Goal: Complete application form

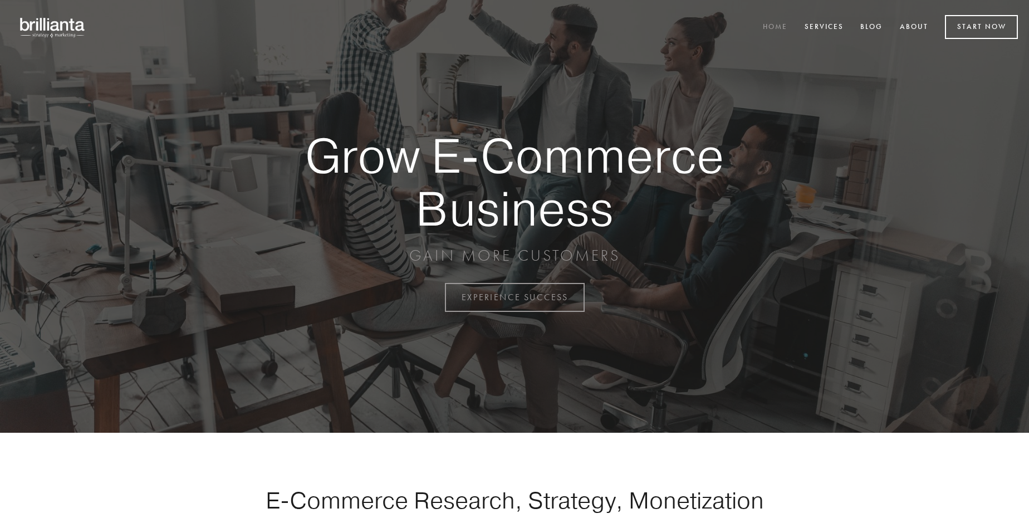
scroll to position [2919, 0]
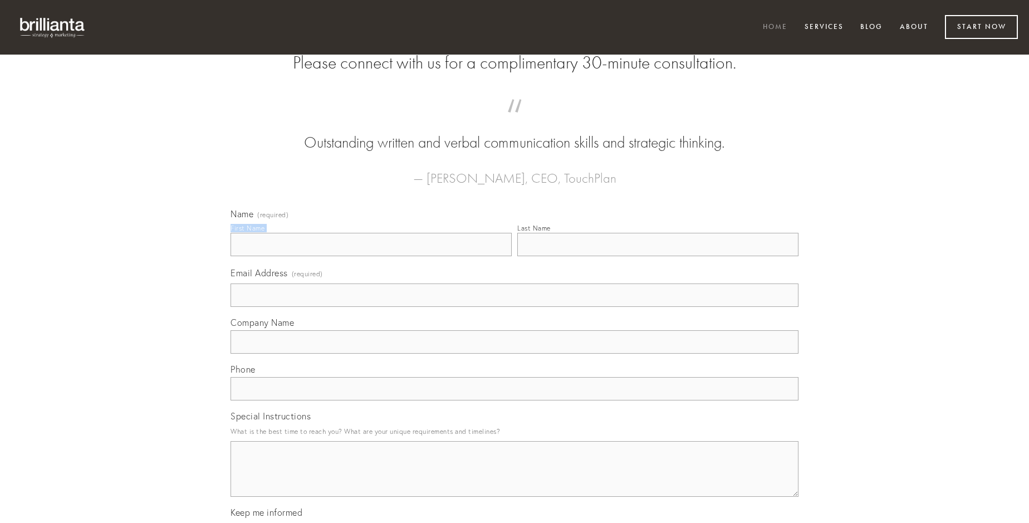
type input "[PERSON_NAME]"
click at [658, 256] on input "Last Name" at bounding box center [657, 244] width 281 height 23
type input "[PERSON_NAME]"
click at [515, 307] on input "Email Address (required)" at bounding box center [515, 294] width 568 height 23
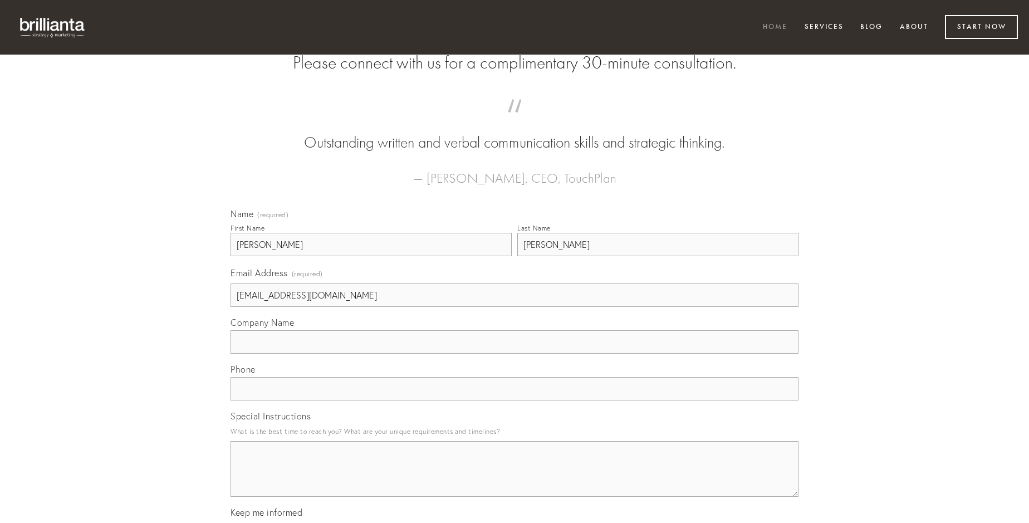
type input "[EMAIL_ADDRESS][DOMAIN_NAME]"
click at [515, 354] on input "Company Name" at bounding box center [515, 341] width 568 height 23
type input "qui"
click at [515, 400] on input "text" at bounding box center [515, 388] width 568 height 23
click at [515, 479] on textarea "Special Instructions" at bounding box center [515, 469] width 568 height 56
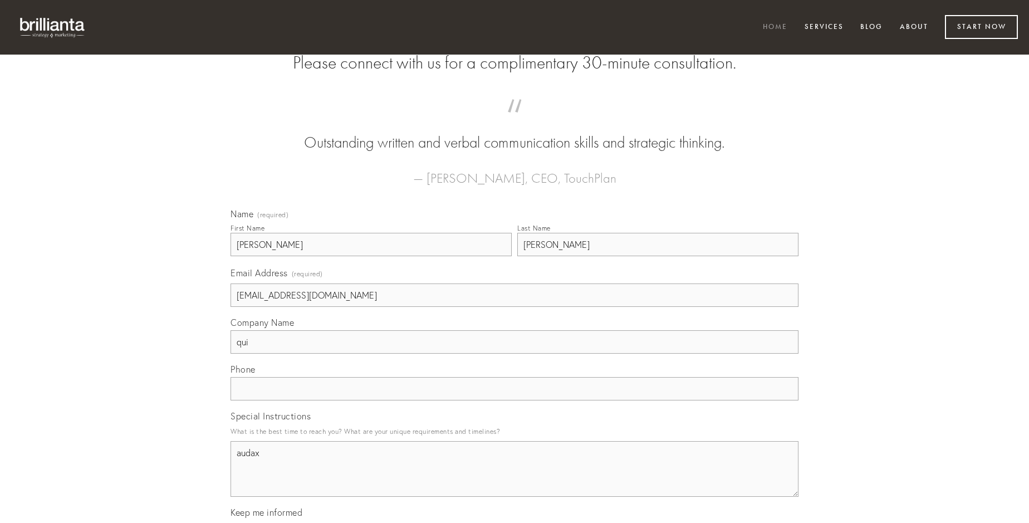
type textarea "audax"
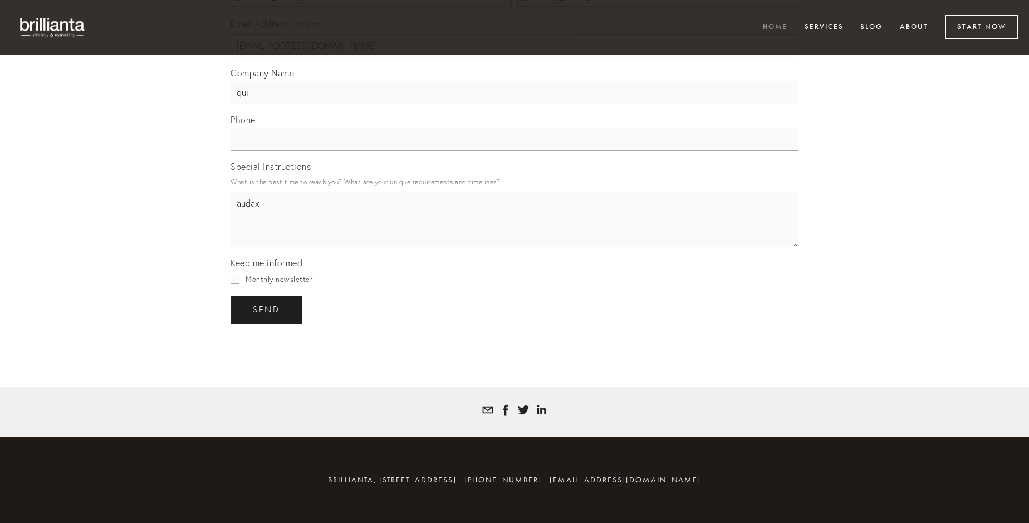
click at [267, 309] on span "send" at bounding box center [266, 310] width 27 height 10
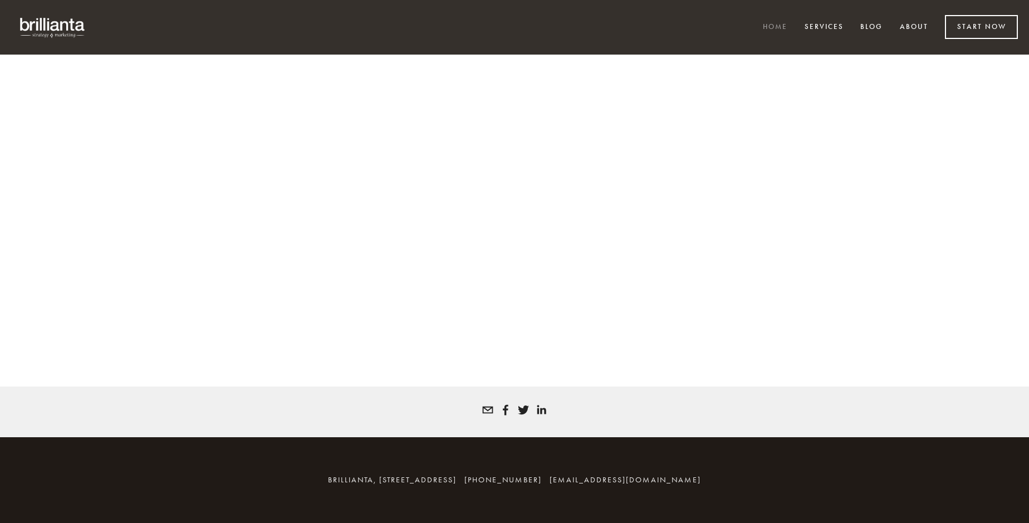
scroll to position [2904, 0]
